Goal: Information Seeking & Learning: Find specific fact

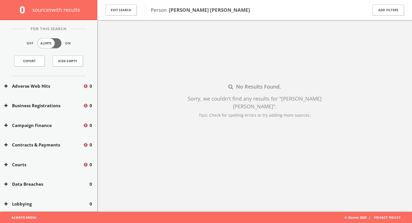
click at [51, 9] on span "source s with results" at bounding box center [56, 9] width 48 height 7
click at [123, 11] on button "Edit Search" at bounding box center [120, 10] width 31 height 11
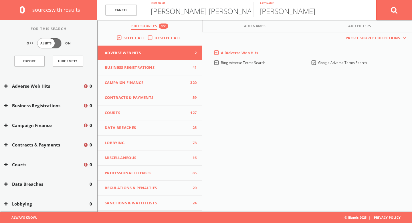
click at [196, 11] on input "[PERSON_NAME] [PERSON_NAME]" at bounding box center [199, 9] width 109 height 15
paste input "iane"
type input "[PERSON_NAME]"
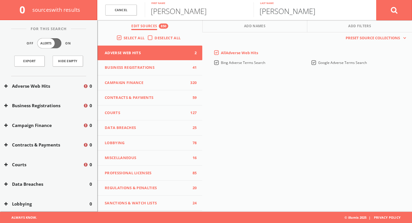
click at [274, 12] on input "[PERSON_NAME]" at bounding box center [308, 9] width 109 height 15
paste input "[PERSON_NAME]"
type input "[PERSON_NAME]"
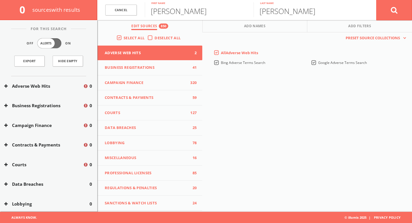
click at [273, 92] on div "This creates a new collection with the currently selected sources. Preset Sourc…" at bounding box center [307, 128] width 210 height 193
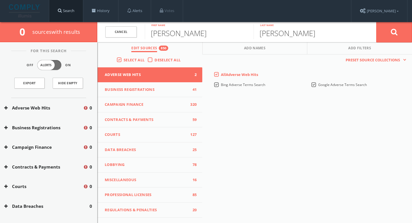
click at [62, 11] on link "Search" at bounding box center [66, 11] width 34 height 22
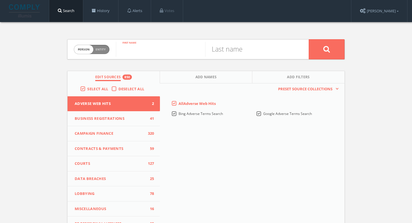
click at [156, 53] on input "text" at bounding box center [160, 49] width 89 height 15
click at [233, 52] on input "text" at bounding box center [249, 49] width 89 height 15
paste input "[PERSON_NAME]"
type input "[PERSON_NAME]"
click at [159, 54] on input "text" at bounding box center [160, 49] width 89 height 15
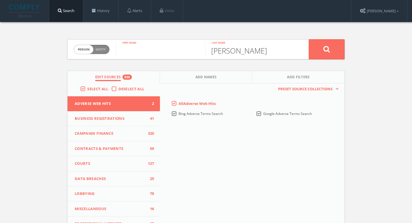
paste input "[PERSON_NAME]"
type input "[PERSON_NAME]"
click at [373, 74] on div "Person Entity person [PERSON_NAME] First name [PERSON_NAME] Last name Edit Sour…" at bounding box center [206, 168] width 412 height 293
click at [336, 52] on button at bounding box center [327, 49] width 36 height 20
